Goal: Go to known website: Access a specific website the user already knows

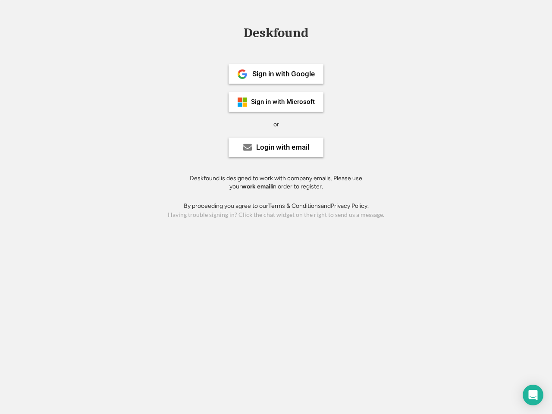
click at [276, 123] on div "or" at bounding box center [276, 124] width 6 height 9
click at [276, 34] on div "Deskfound" at bounding box center [275, 32] width 73 height 13
click at [236, 32] on div "Deskfound" at bounding box center [276, 34] width 552 height 16
click at [276, 34] on div "Deskfound" at bounding box center [275, 32] width 73 height 13
click at [276, 124] on div "or" at bounding box center [276, 124] width 6 height 9
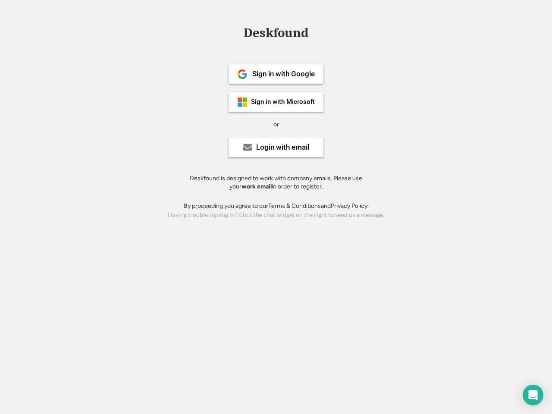
click at [276, 74] on div "Sign in with Google" at bounding box center [283, 73] width 63 height 7
click at [283, 74] on div "Sign in with Google" at bounding box center [283, 73] width 63 height 7
click at [242, 74] on img at bounding box center [242, 74] width 10 height 10
click at [276, 102] on div "Sign in with Microsoft" at bounding box center [283, 102] width 64 height 6
click at [283, 102] on div "Sign in with Microsoft" at bounding box center [283, 102] width 64 height 6
